Goal: Information Seeking & Learning: Understand process/instructions

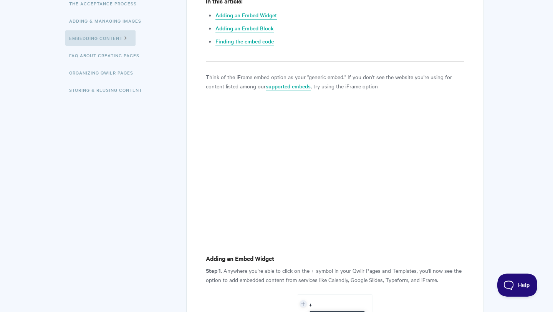
scroll to position [104, 0]
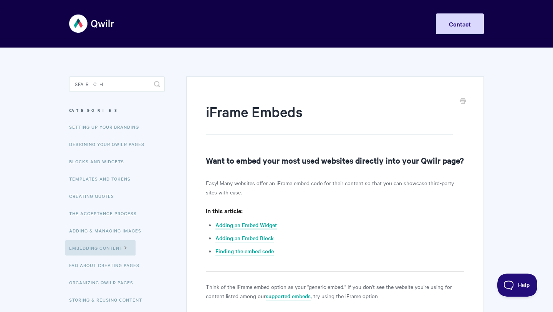
click at [261, 229] on link "Adding an Embed Widget" at bounding box center [245, 225] width 61 height 8
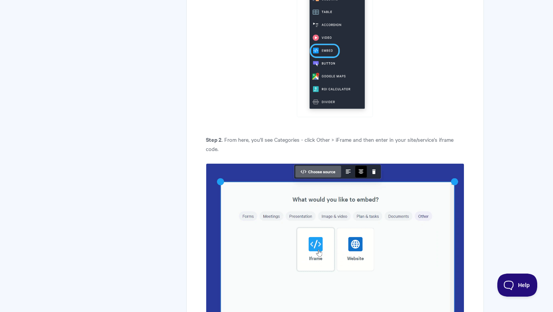
scroll to position [553, 0]
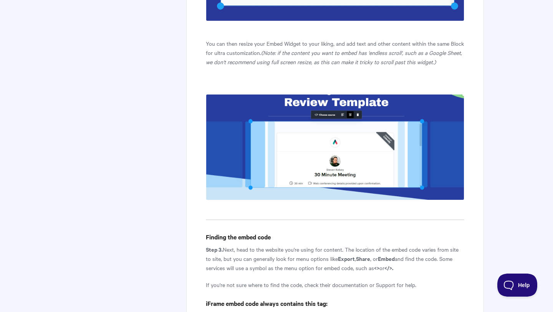
scroll to position [1023, 0]
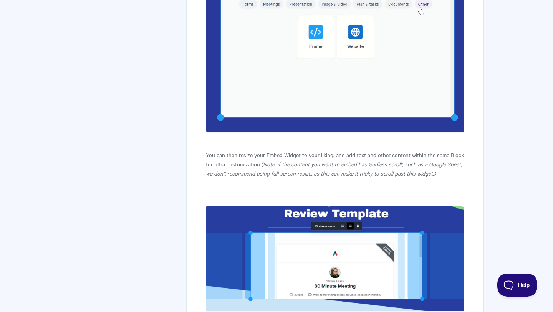
scroll to position [694, 0]
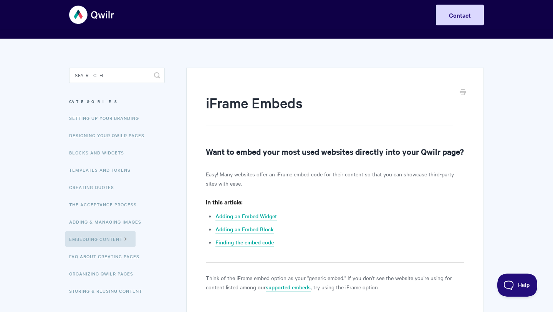
scroll to position [11, 0]
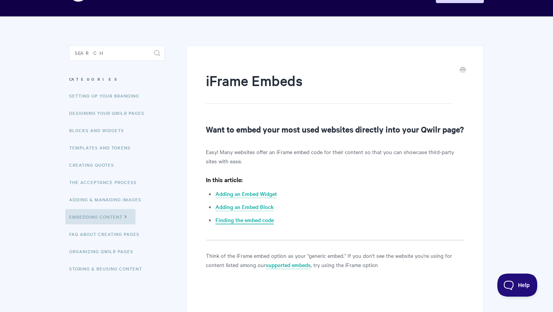
click at [257, 224] on link "Finding the embed code" at bounding box center [244, 220] width 58 height 8
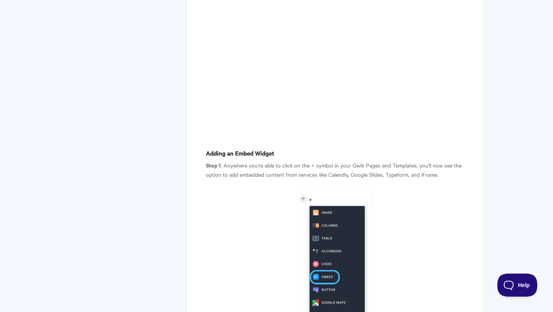
scroll to position [231, 0]
